Goal: Navigation & Orientation: Find specific page/section

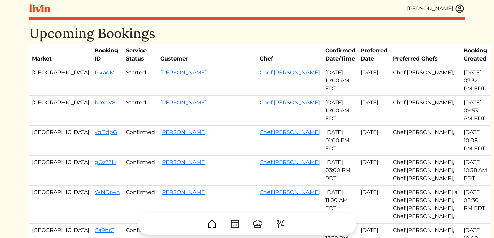
click at [462, 6] on img at bounding box center [459, 9] width 10 height 10
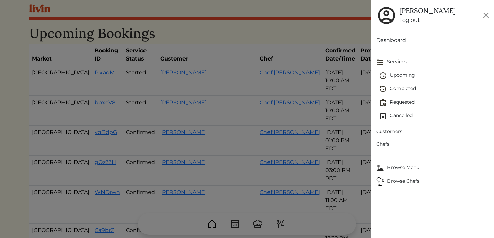
click at [408, 182] on span "Browse Chefs" at bounding box center [432, 181] width 112 height 8
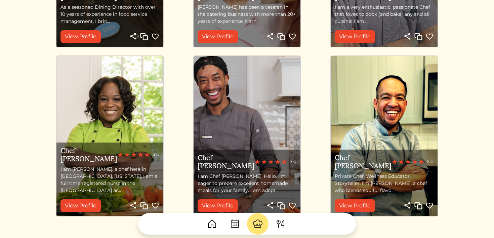
scroll to position [769, 0]
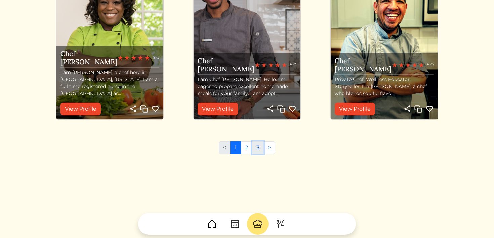
click at [257, 147] on link "3" at bounding box center [258, 147] width 12 height 13
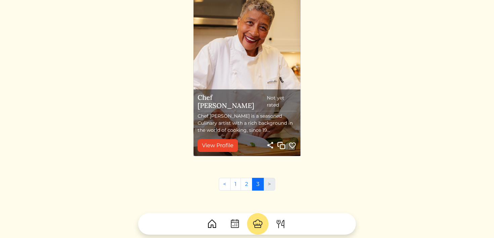
scroll to position [588, 0]
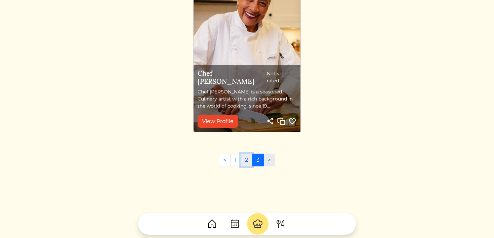
click at [245, 164] on link "2" at bounding box center [246, 159] width 12 height 13
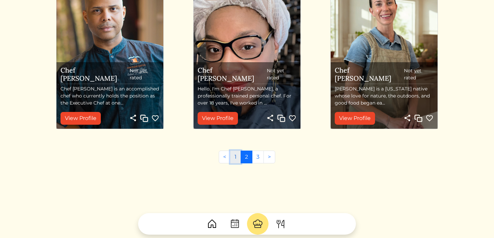
click at [235, 159] on link "1" at bounding box center [235, 156] width 11 height 13
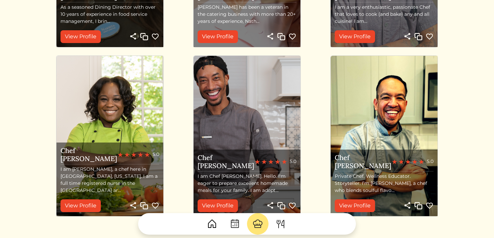
scroll to position [663, 0]
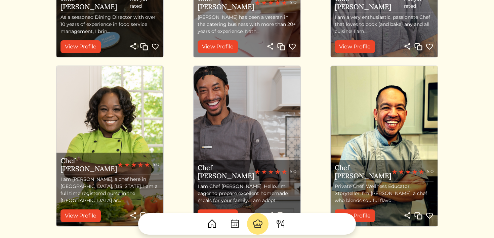
click at [365, 213] on div at bounding box center [246, 220] width 435 height 27
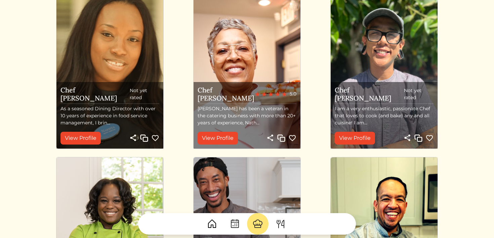
scroll to position [565, 0]
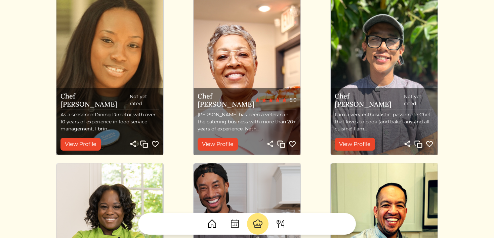
click at [396, 84] on img at bounding box center [383, 74] width 107 height 160
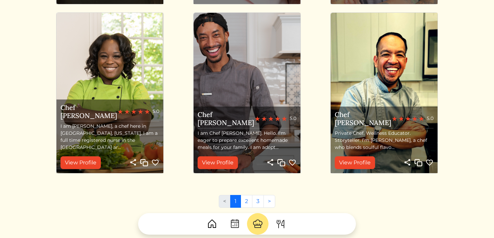
scroll to position [769, 0]
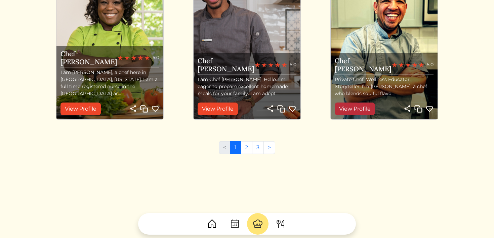
click at [356, 105] on link "View Profile" at bounding box center [354, 108] width 40 height 13
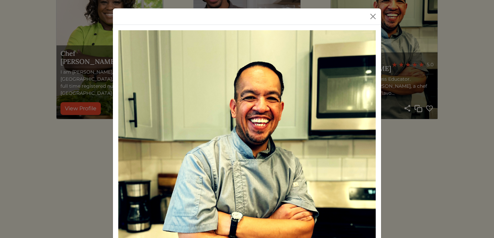
scroll to position [0, 0]
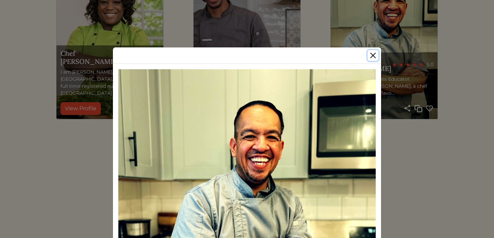
click at [369, 56] on button "Close" at bounding box center [372, 55] width 11 height 11
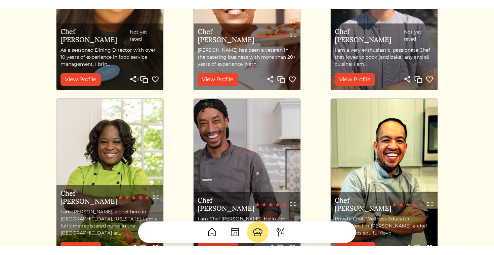
scroll to position [612, 0]
